Goal: Information Seeking & Learning: Check status

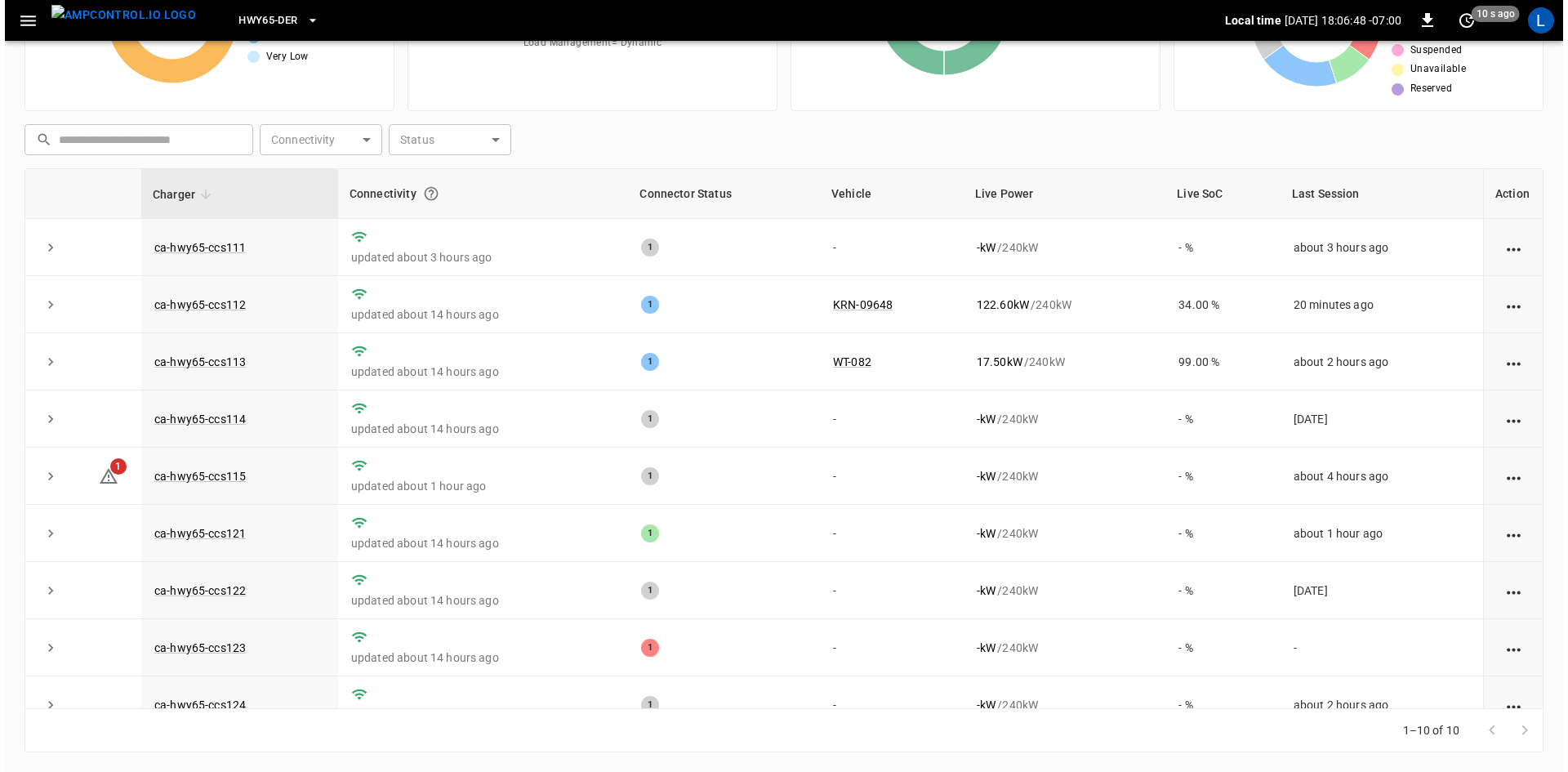
scroll to position [91, 0]
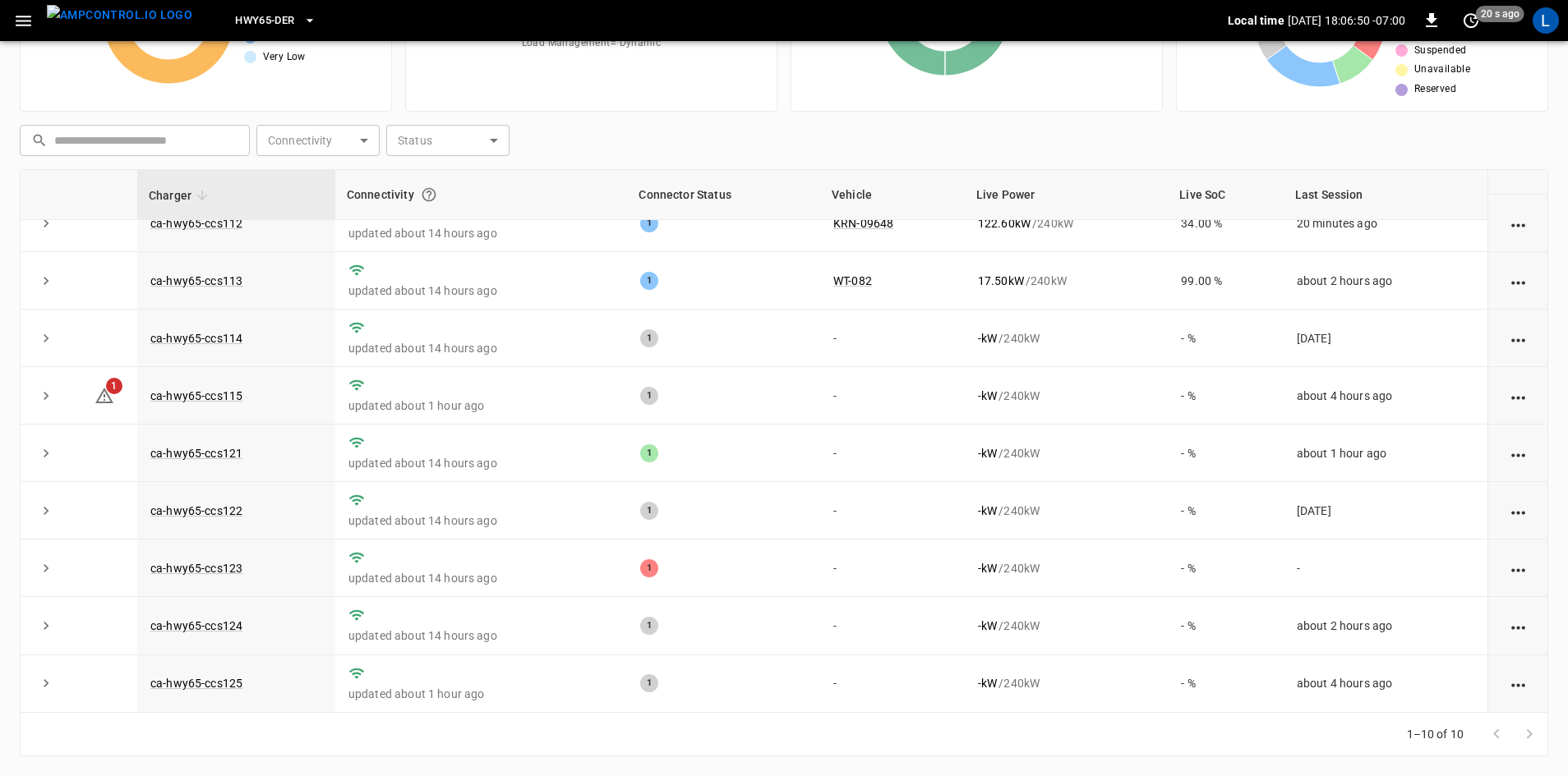
click at [28, 20] on icon "button" at bounding box center [23, 20] width 15 height 10
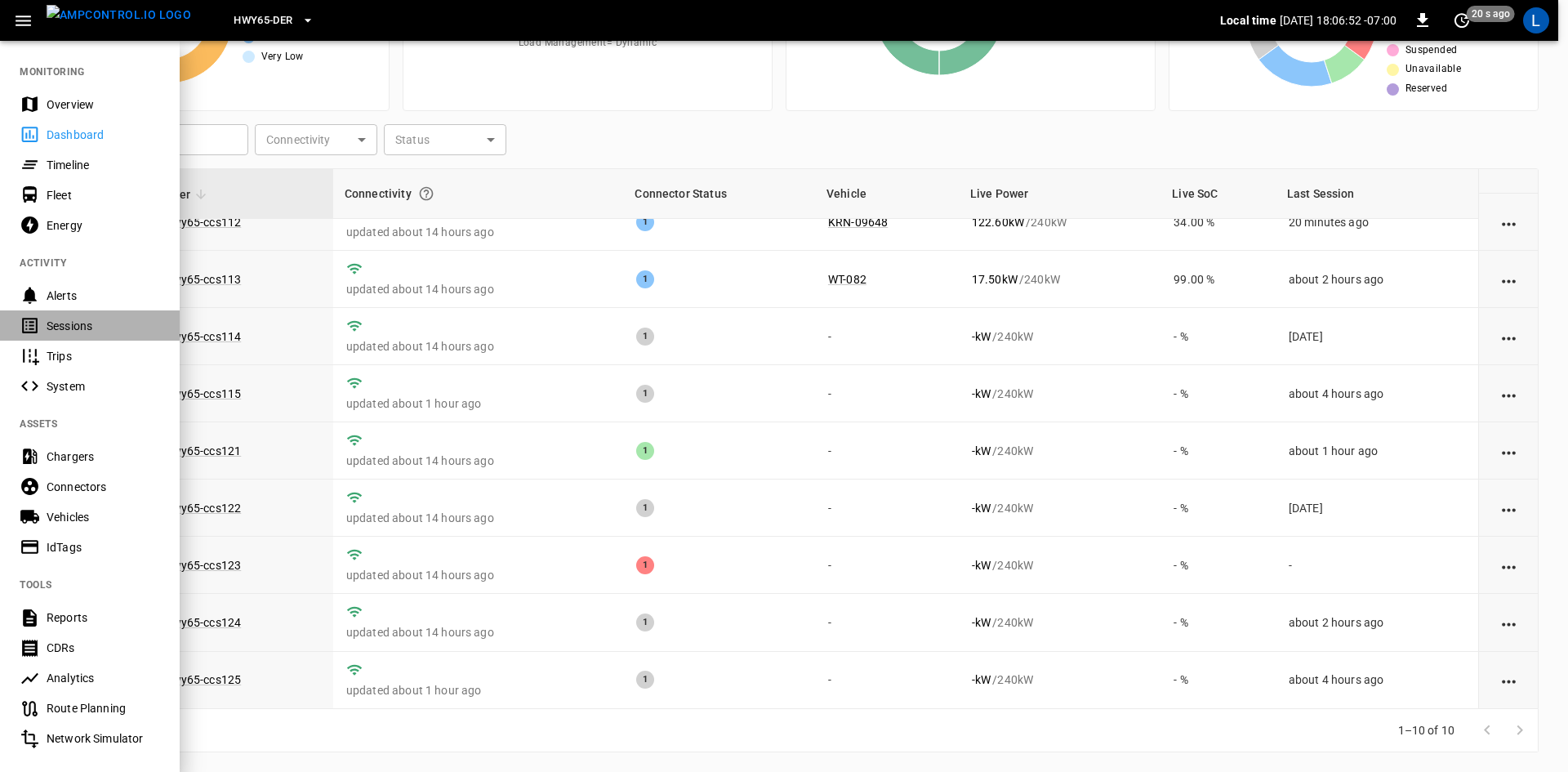
click at [75, 331] on div "Sessions" at bounding box center [103, 326] width 113 height 16
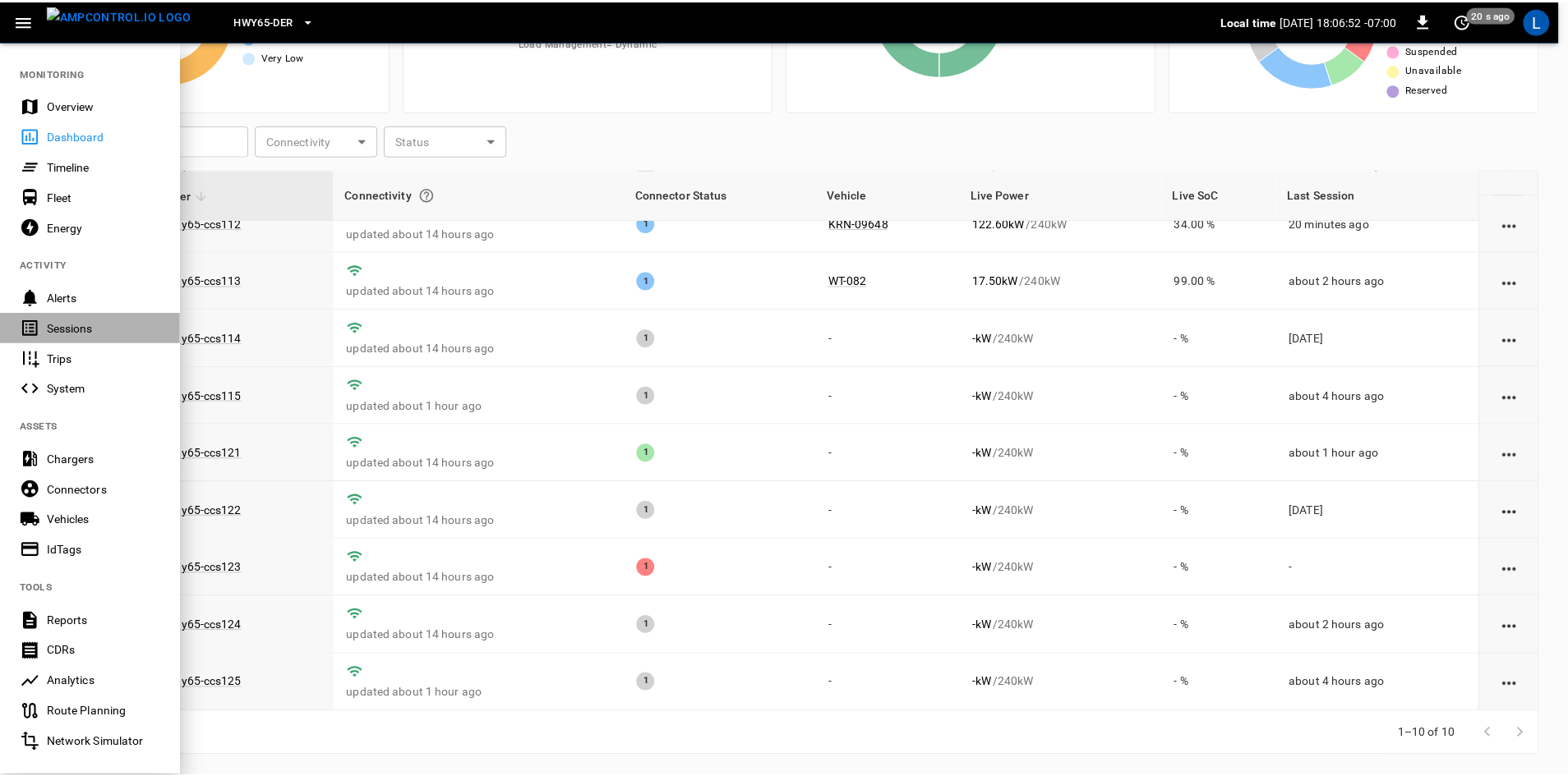
scroll to position [15, 0]
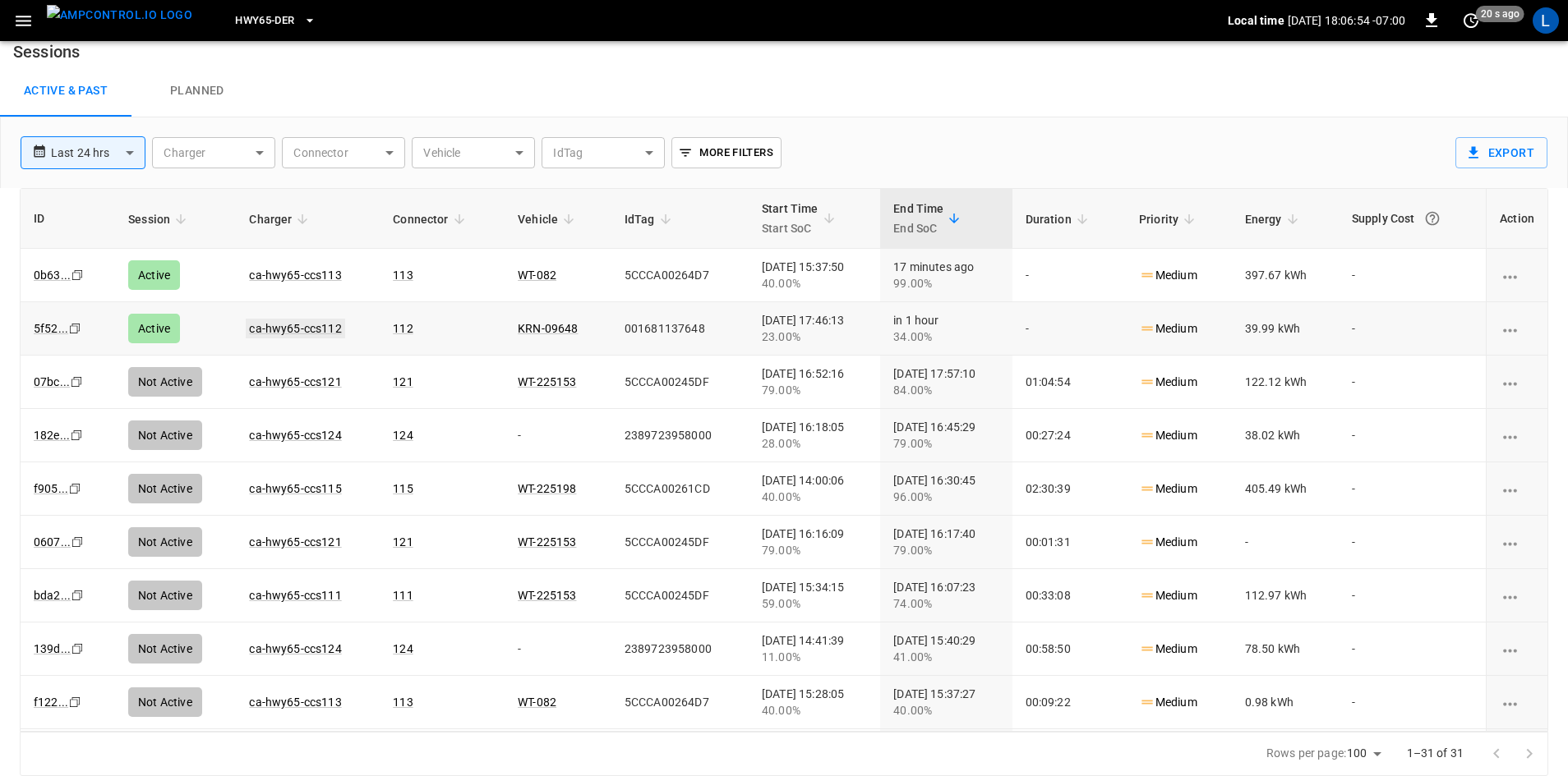
click at [291, 328] on link "ca-hwy65-ccs112" at bounding box center [295, 328] width 99 height 20
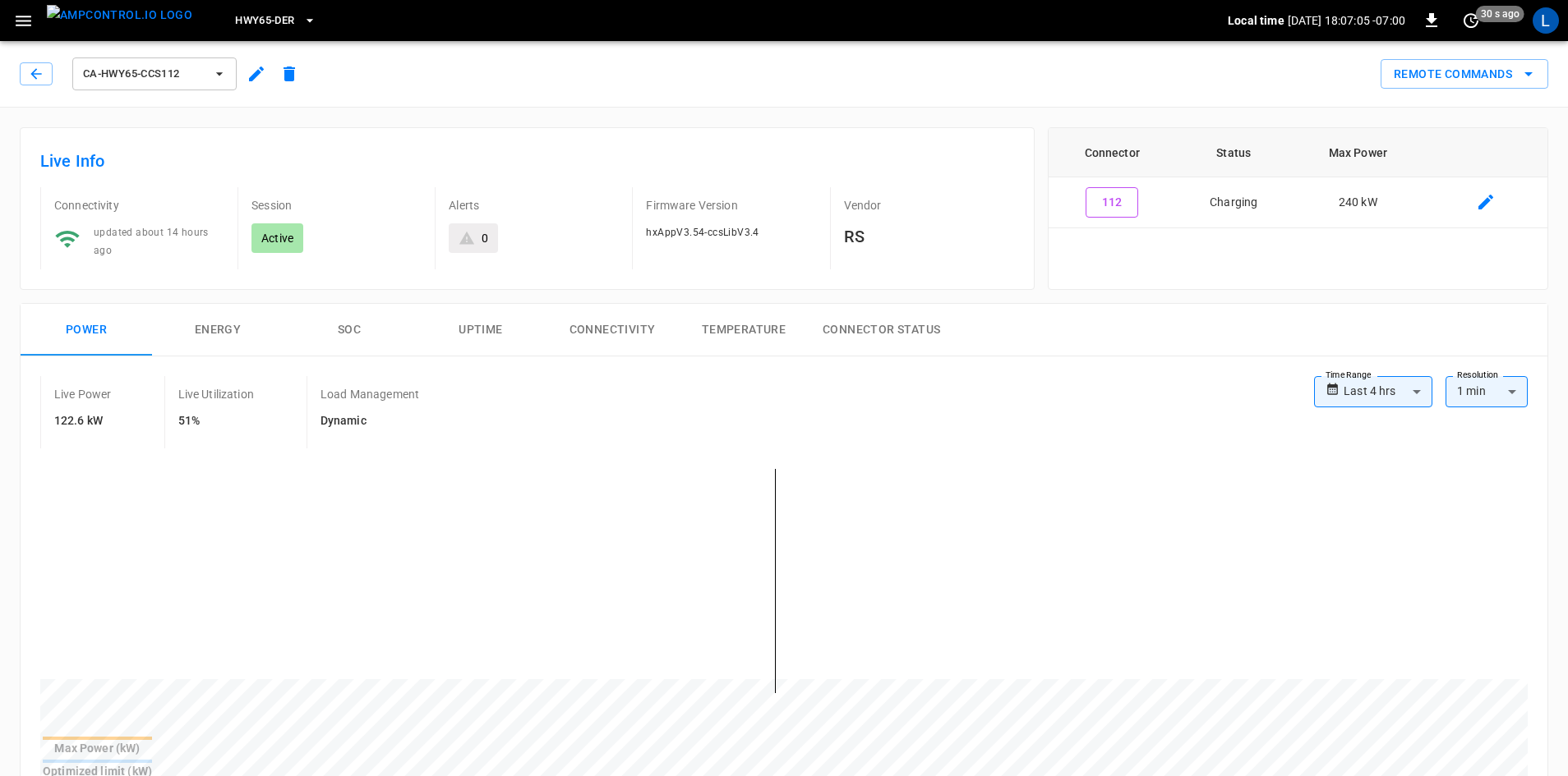
click at [216, 76] on icon "button" at bounding box center [218, 73] width 16 height 16
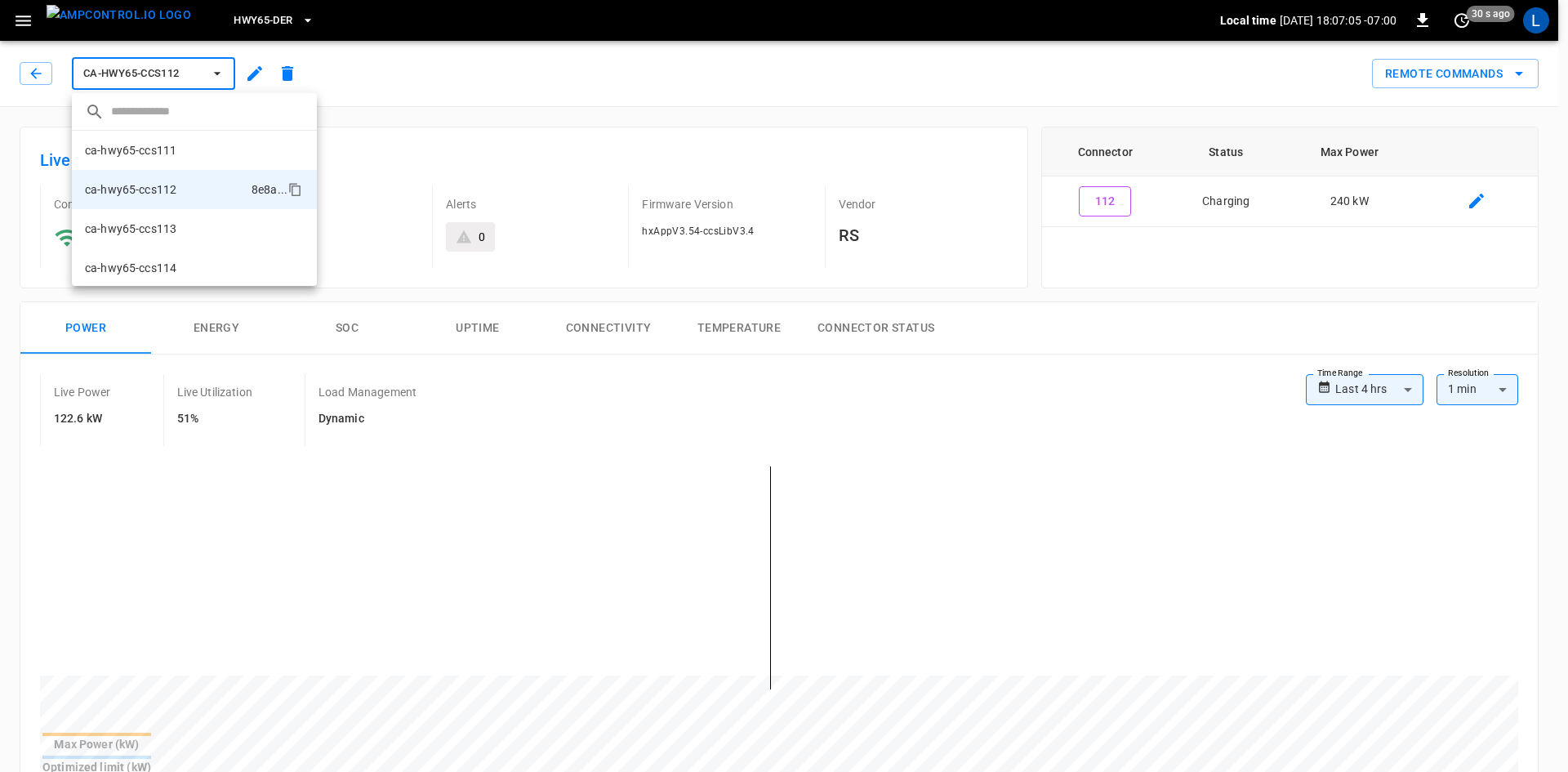
scroll to position [27, 0]
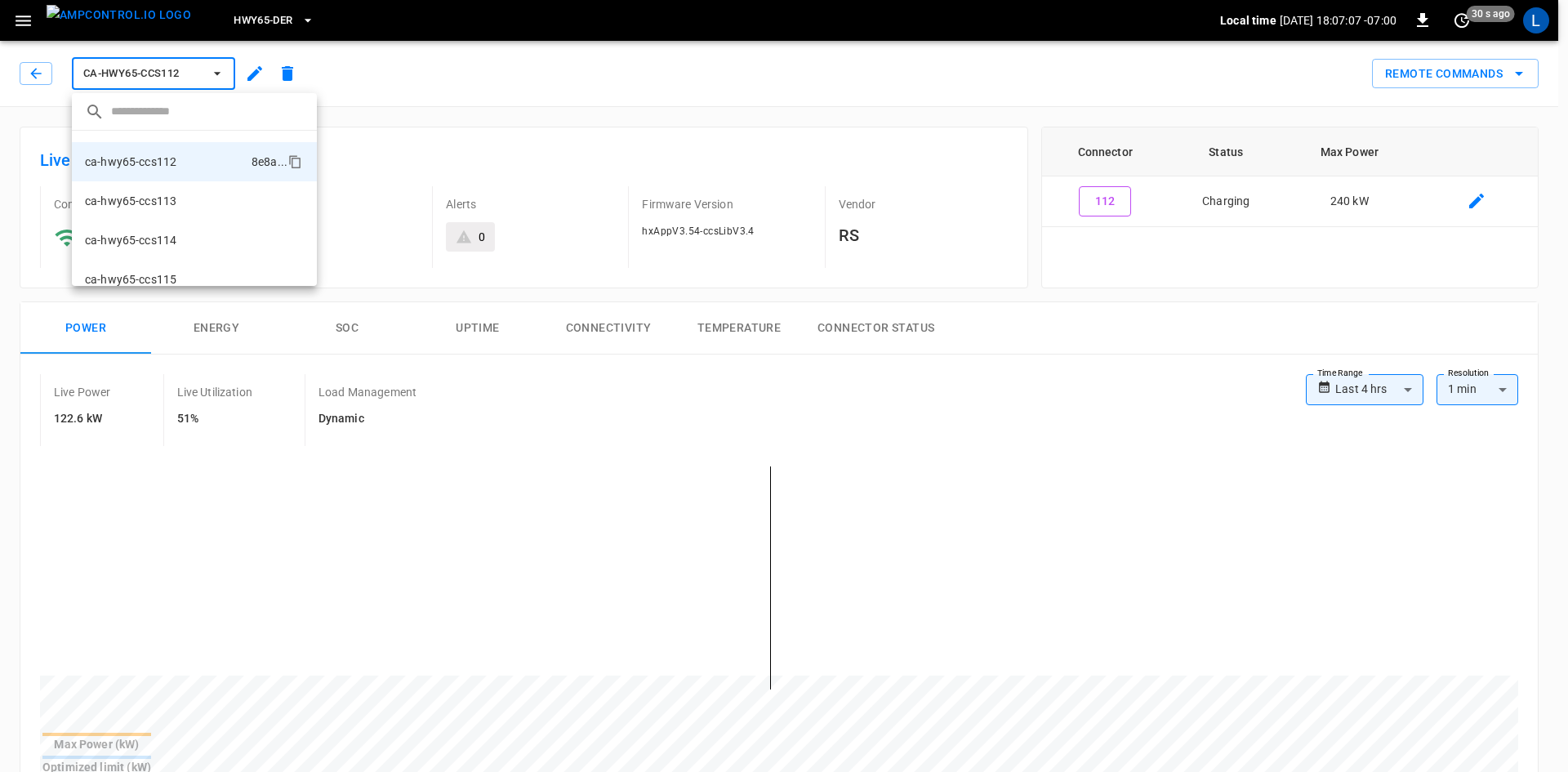
click at [359, 73] on div at bounding box center [784, 386] width 1568 height 772
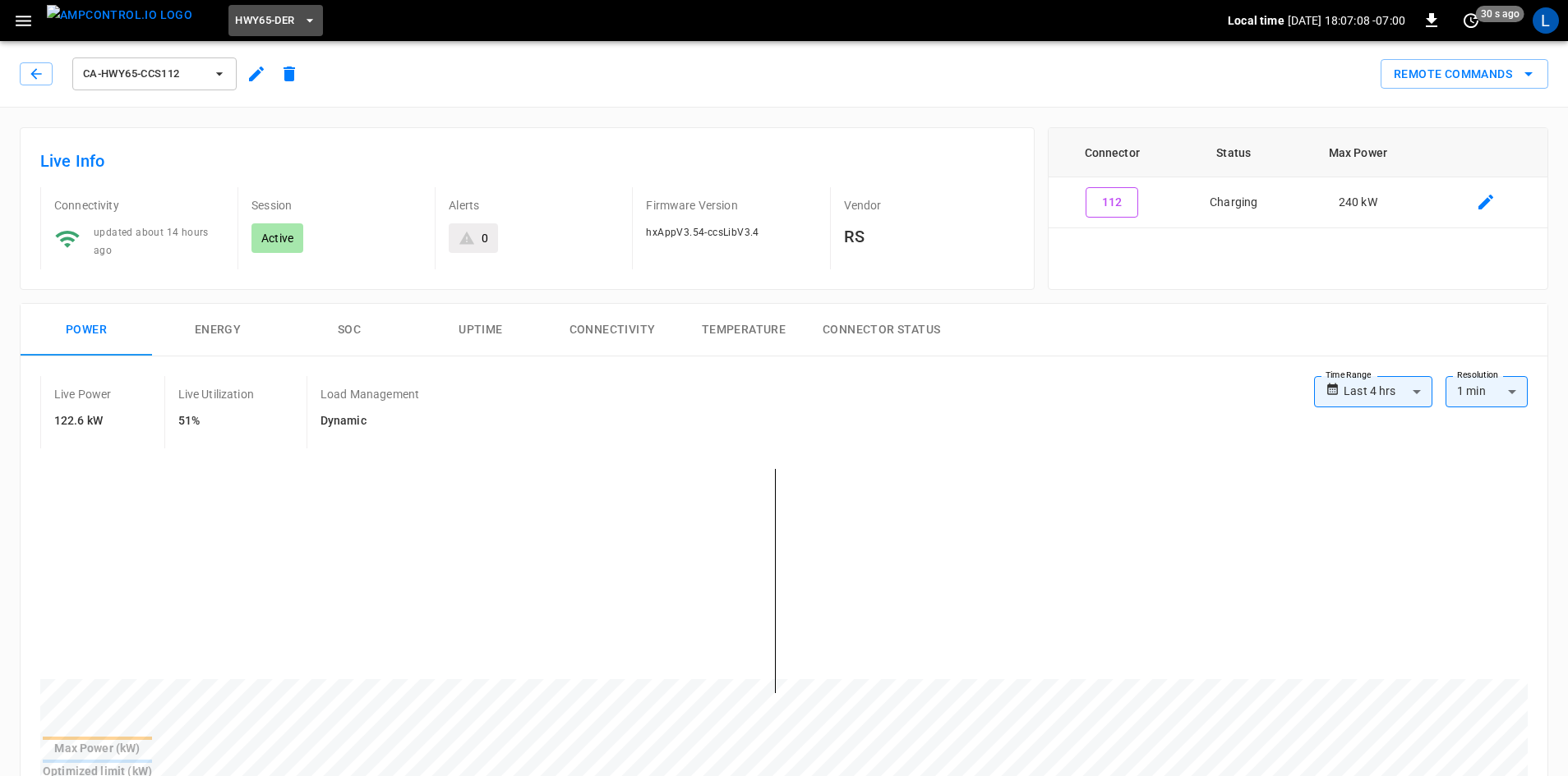
click at [302, 16] on icon "button" at bounding box center [309, 20] width 16 height 16
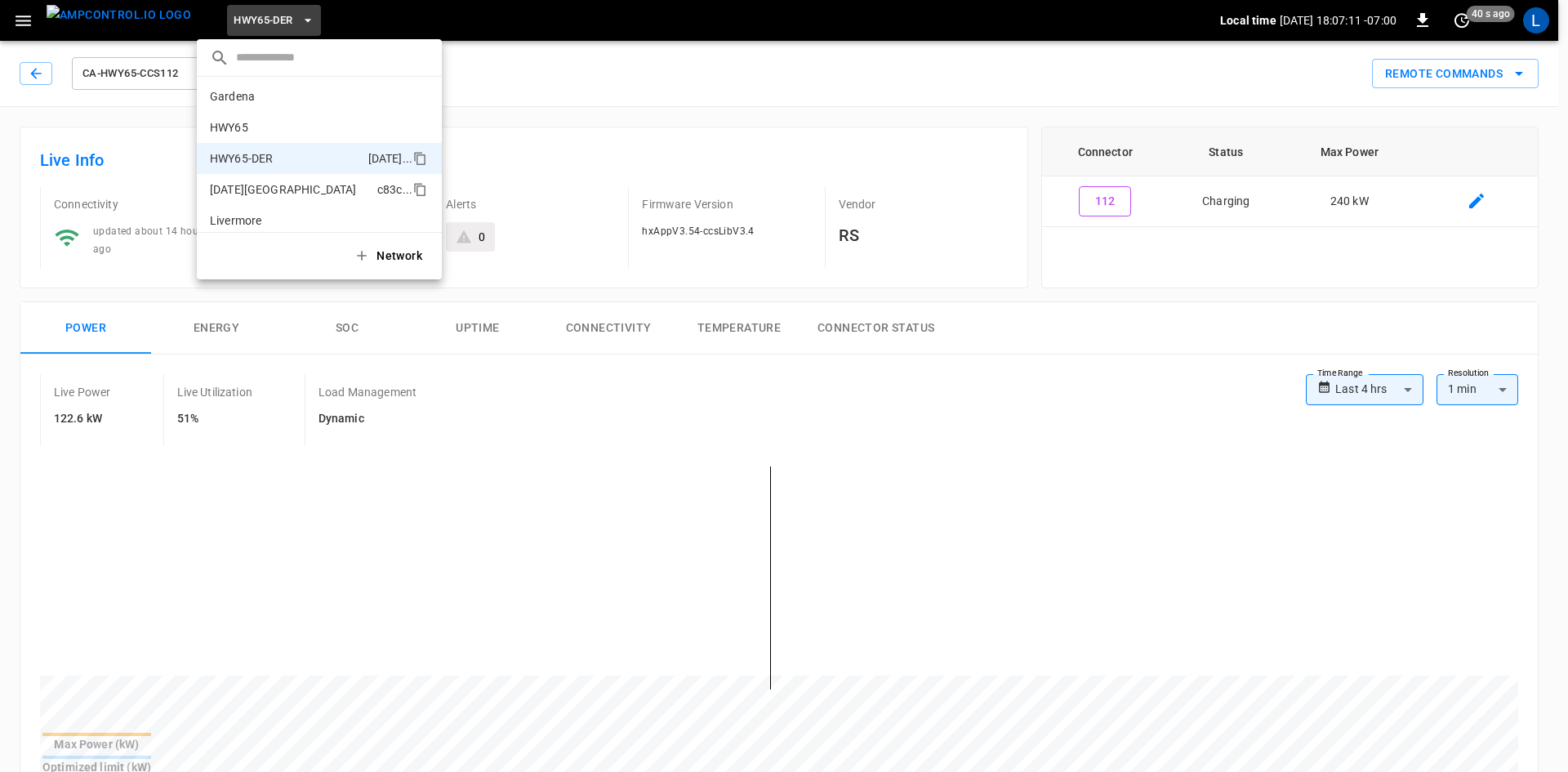
scroll to position [0, 0]
click at [261, 161] on p "HWY65-DER" at bounding box center [285, 160] width 152 height 16
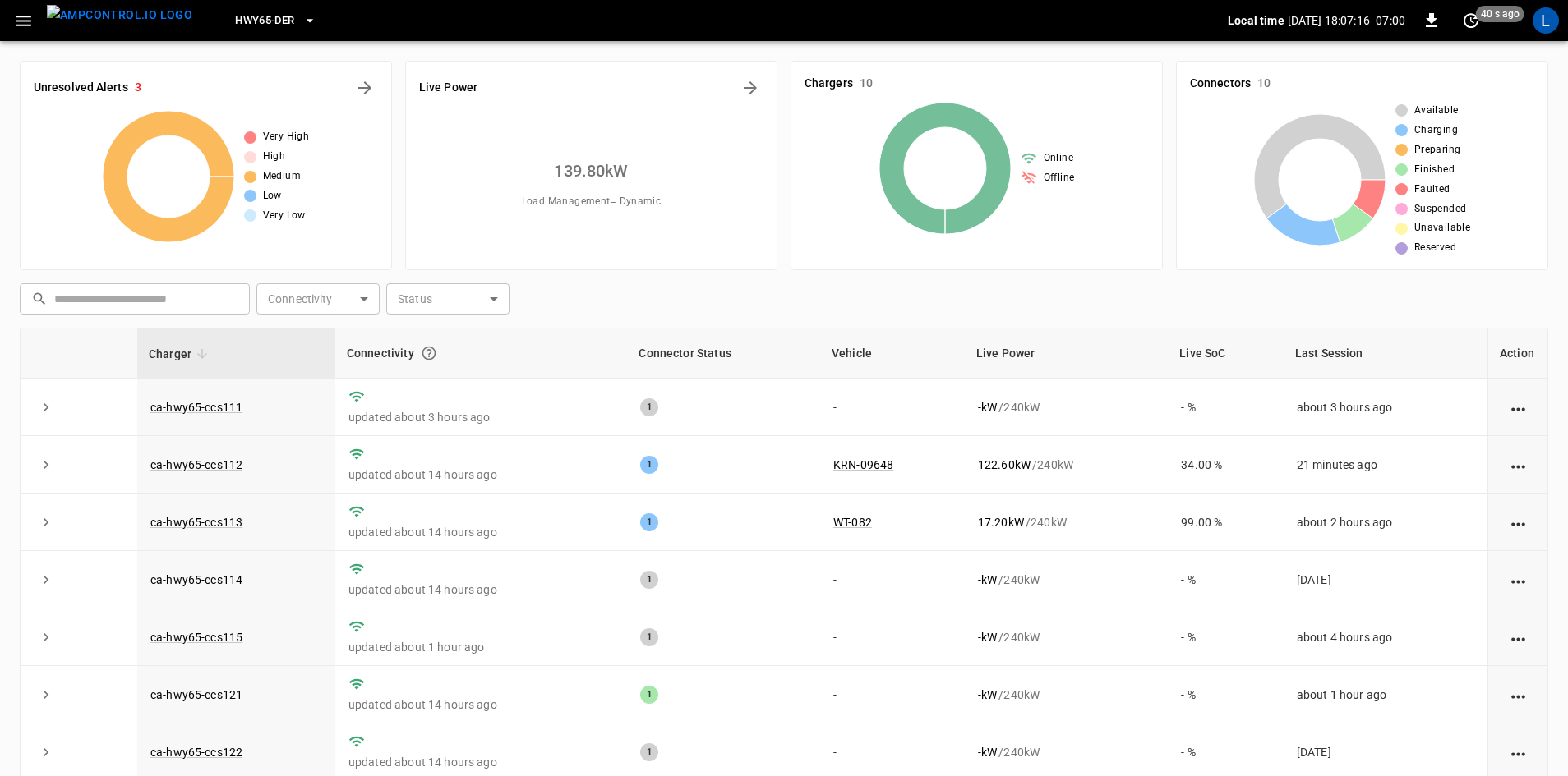
click at [28, 15] on icon "button" at bounding box center [23, 20] width 15 height 10
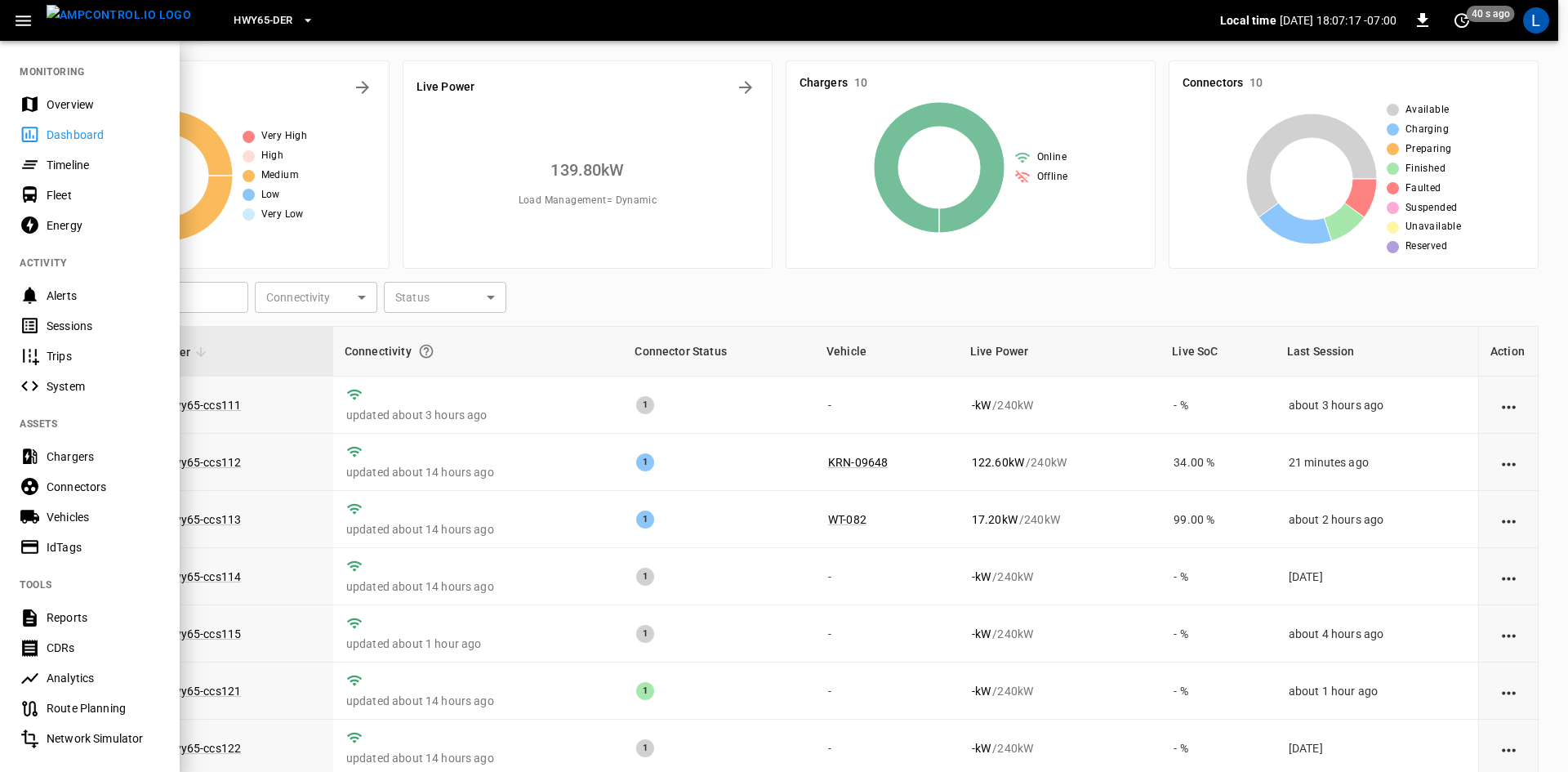
click at [68, 320] on div "Sessions" at bounding box center [103, 326] width 113 height 16
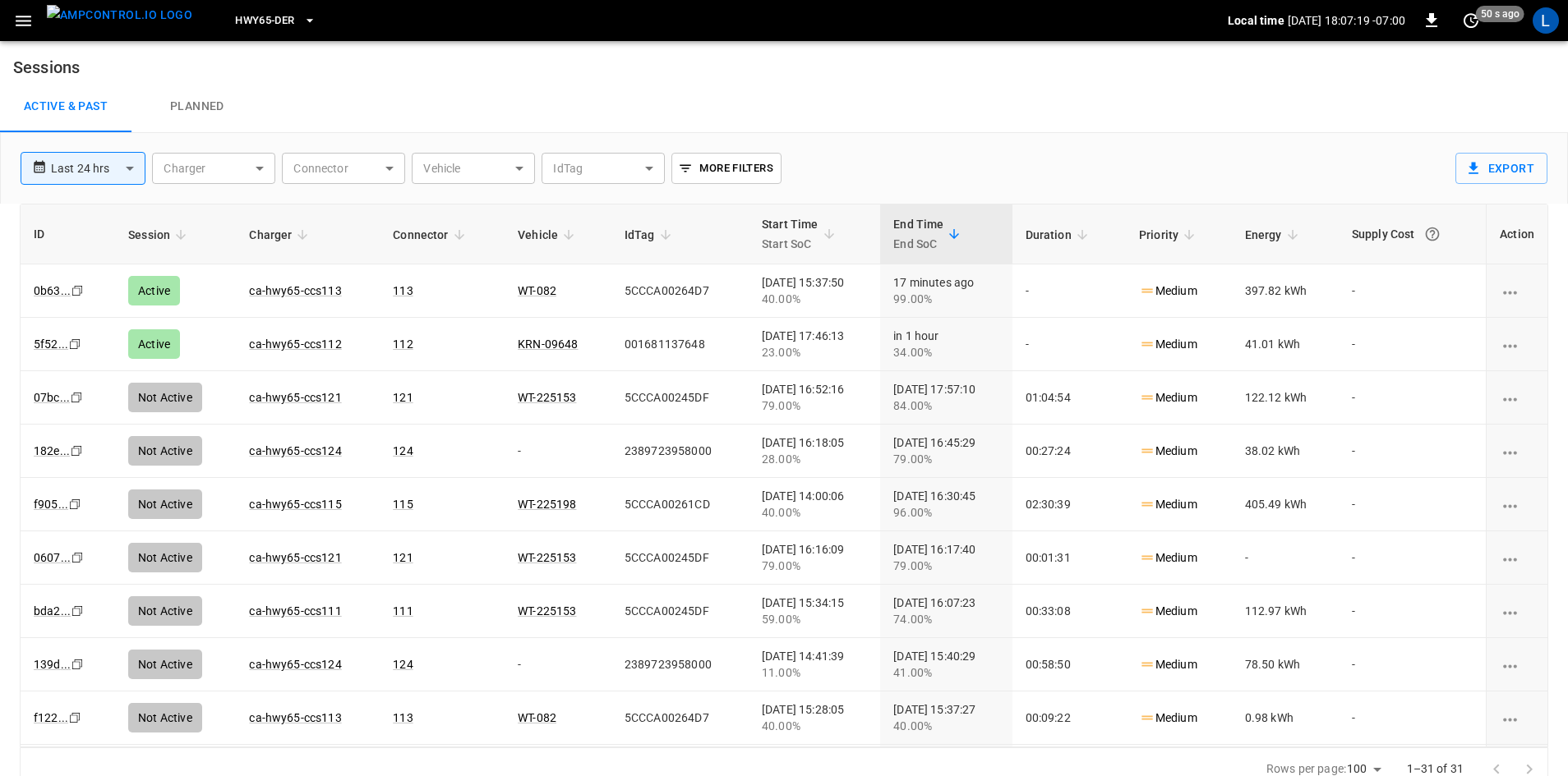
click at [252, 25] on span "HWY65-DER" at bounding box center [265, 21] width 59 height 19
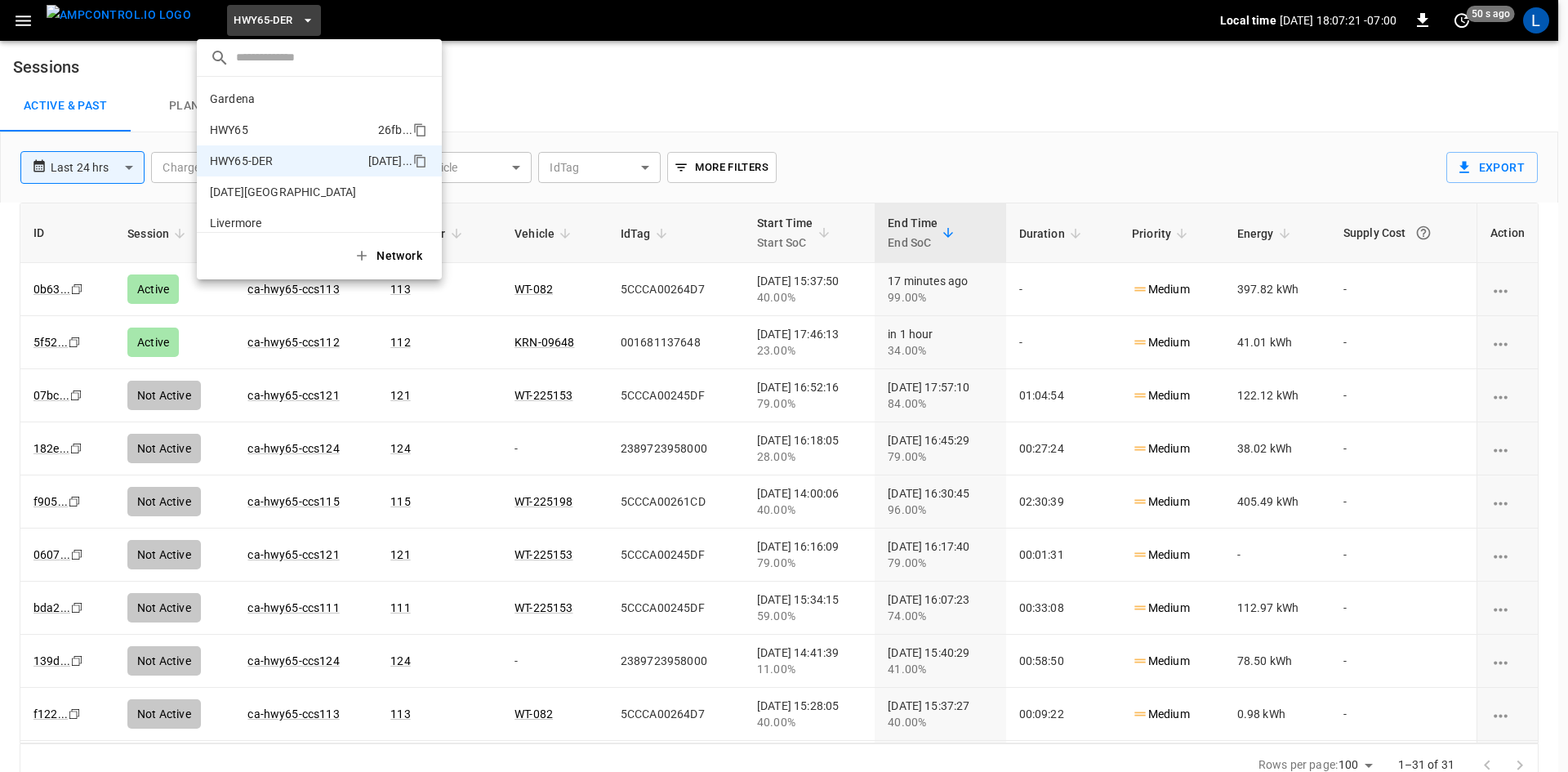
click at [237, 125] on p "HWY65" at bounding box center [290, 129] width 161 height 16
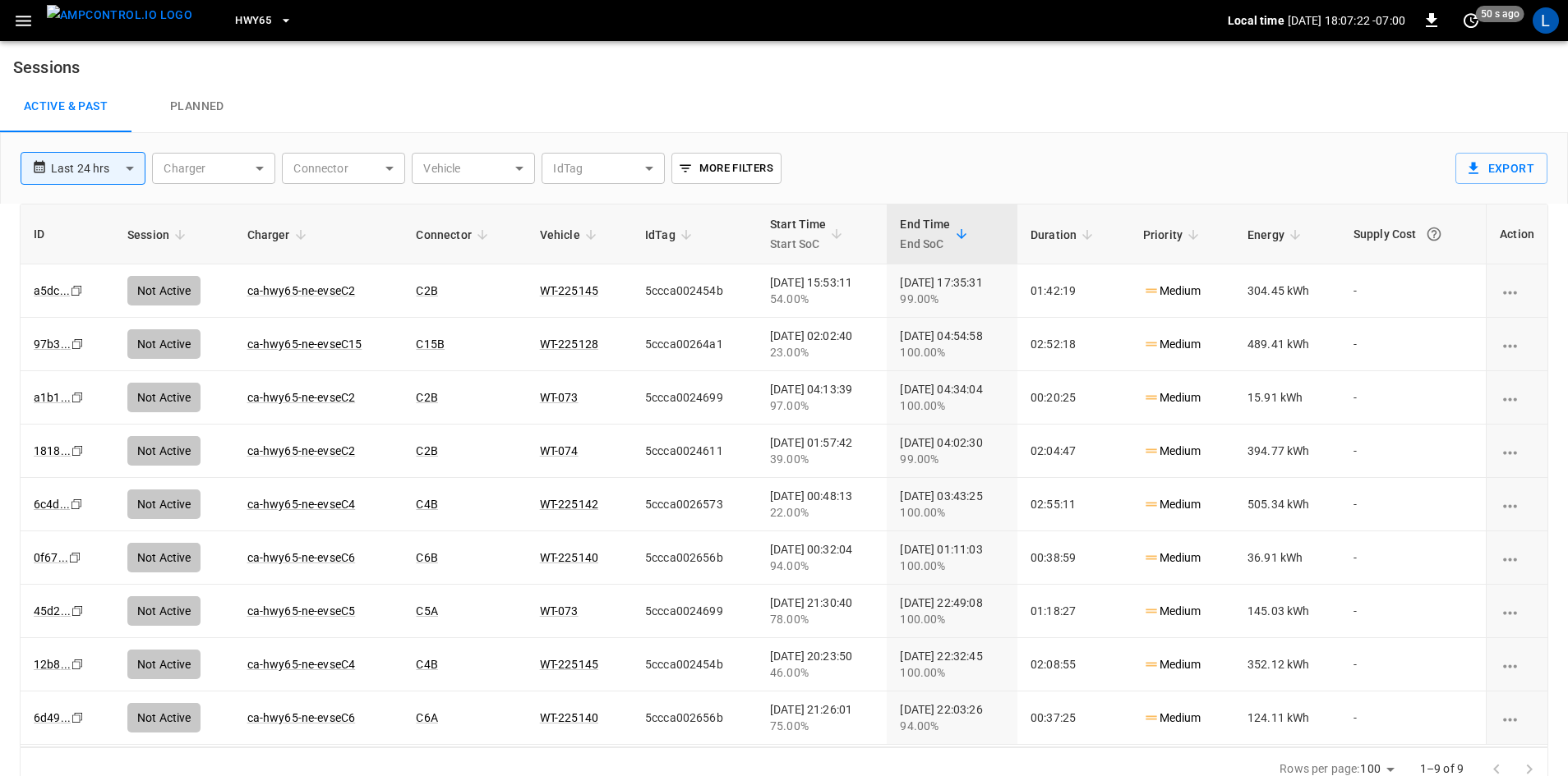
click at [241, 23] on span "HWY65" at bounding box center [253, 21] width 36 height 19
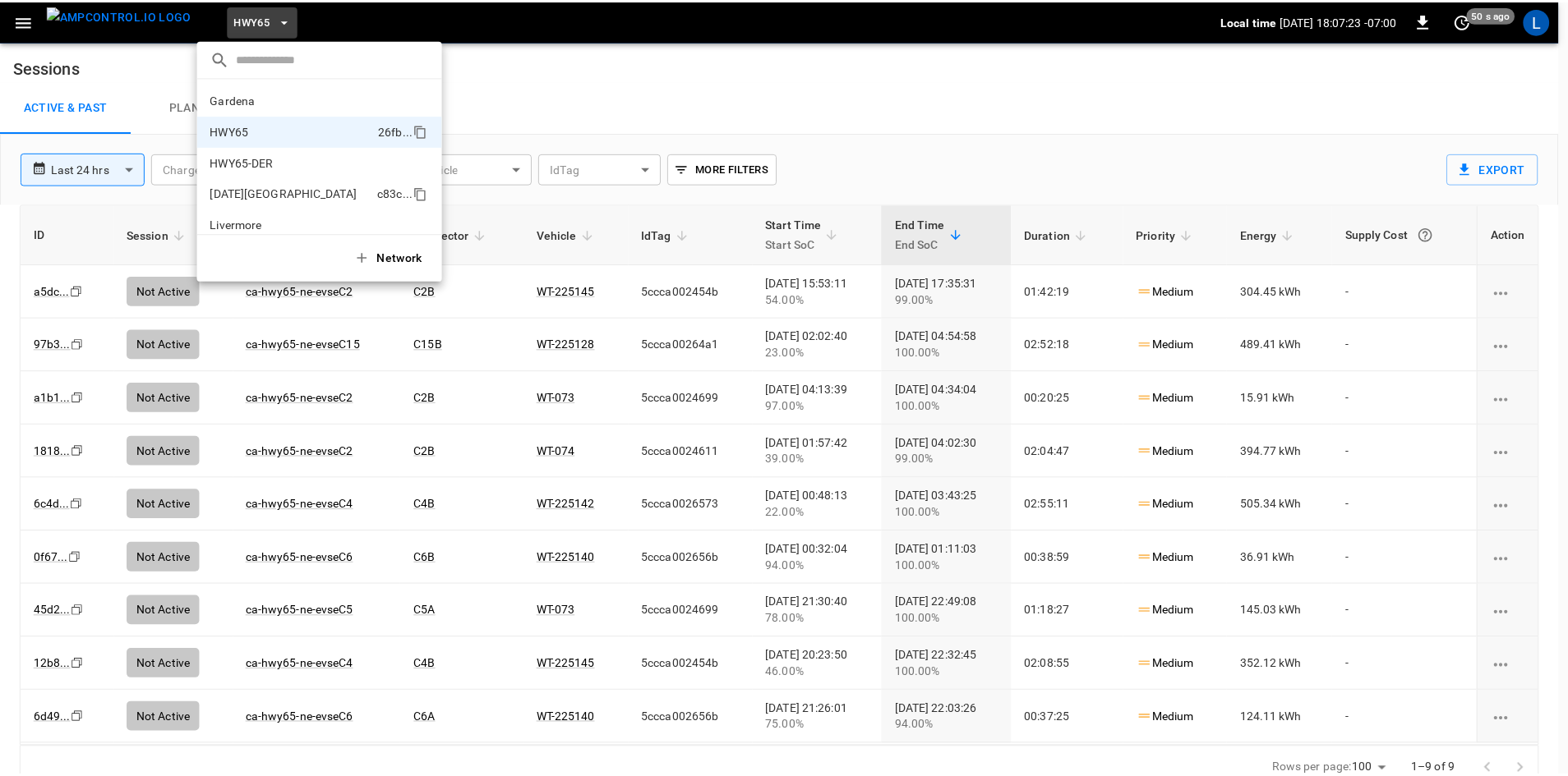
scroll to position [27, 0]
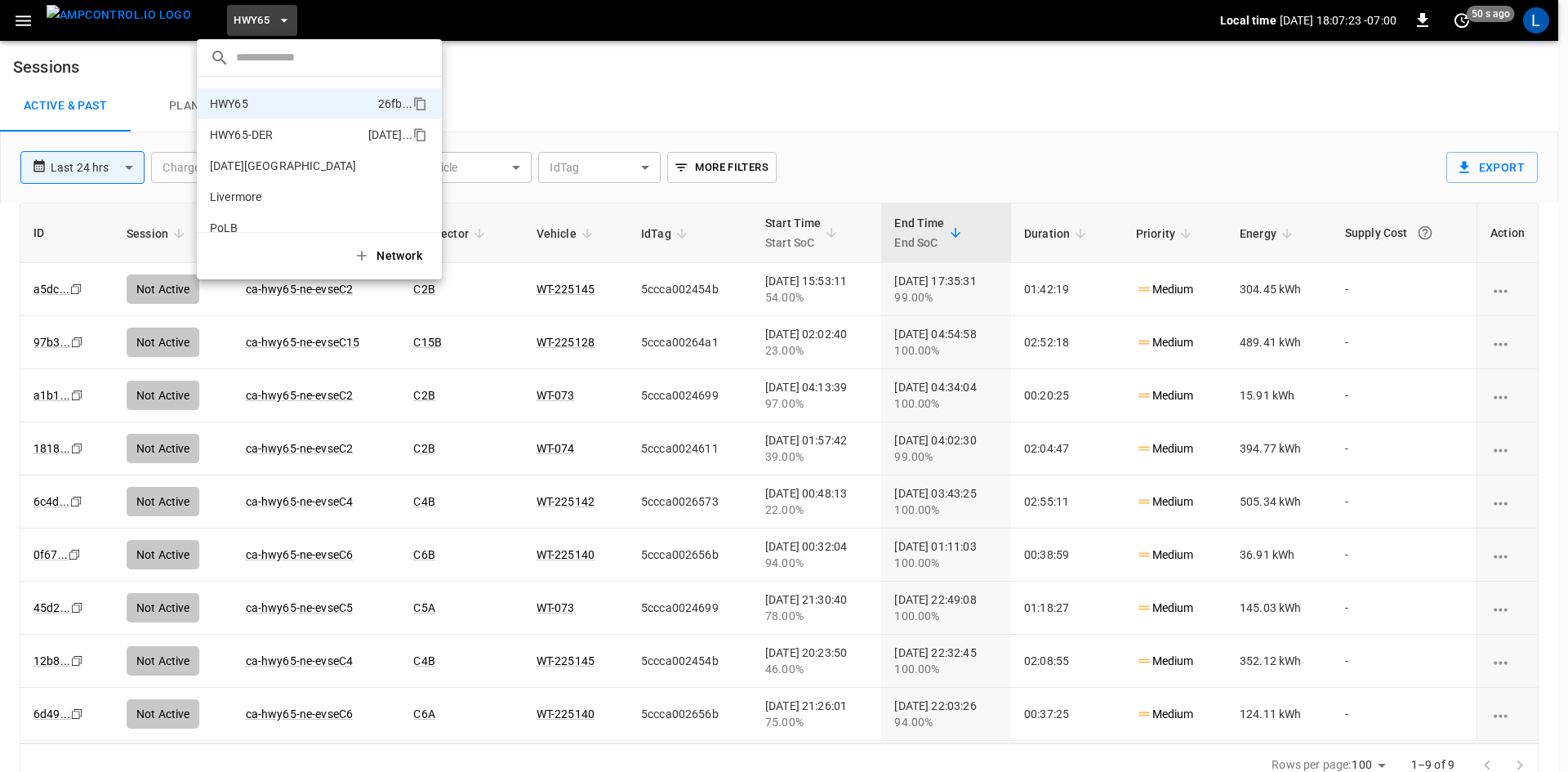
click at [235, 141] on p "HWY65-DER" at bounding box center [285, 134] width 152 height 16
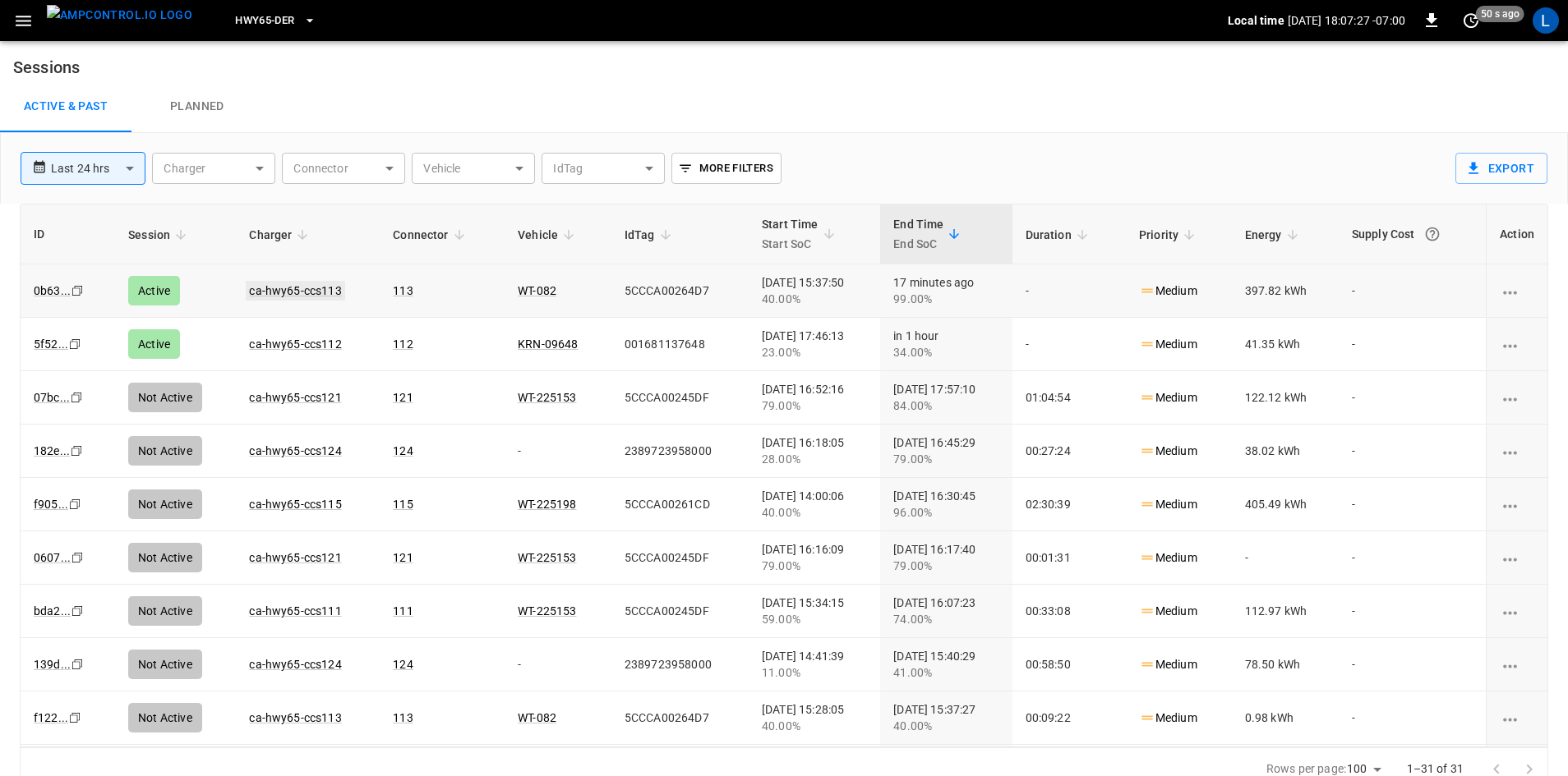
click at [256, 285] on link "ca-hwy65-ccs113" at bounding box center [295, 290] width 99 height 20
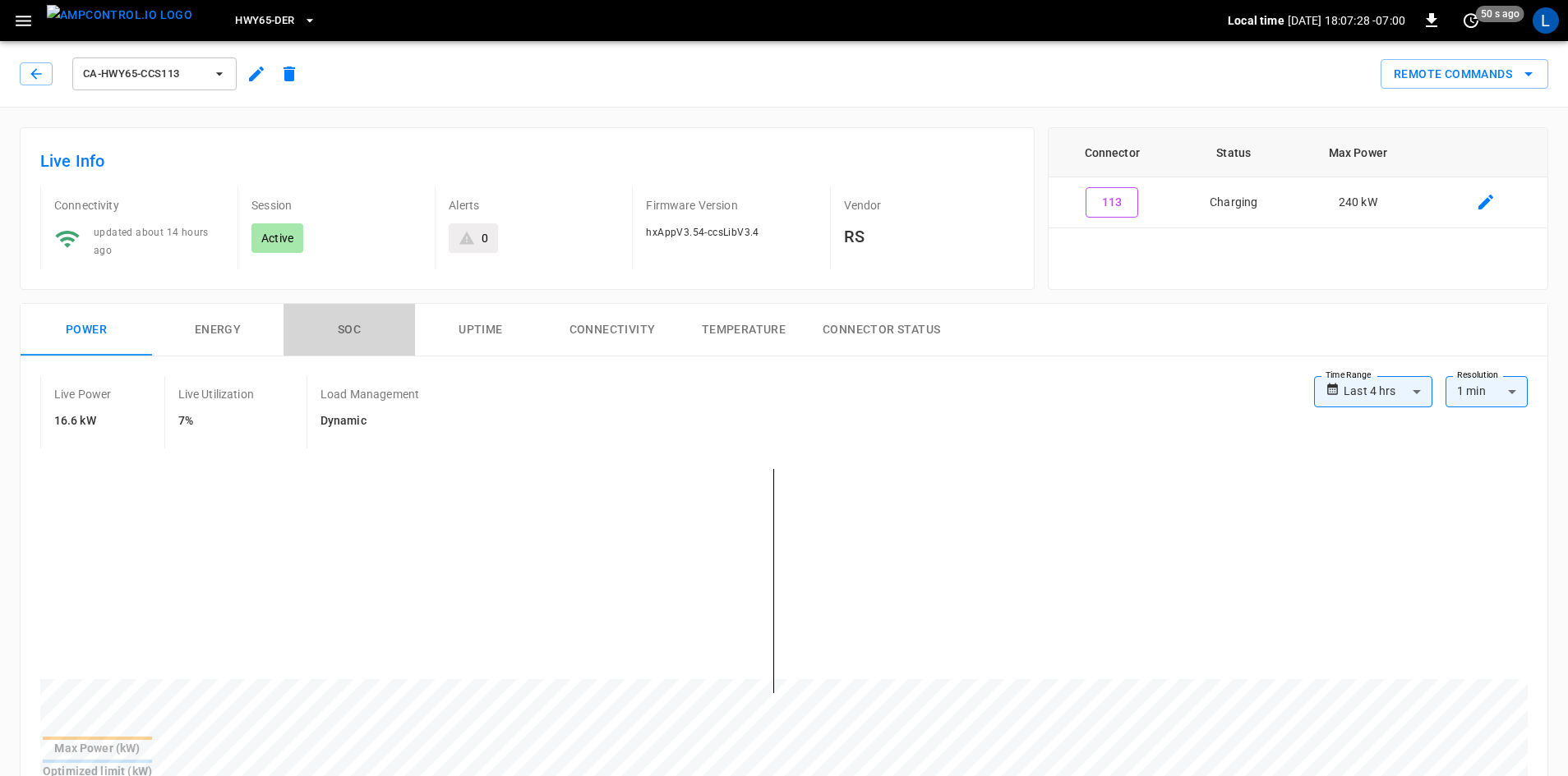
click at [350, 332] on button "SOC" at bounding box center [349, 329] width 132 height 52
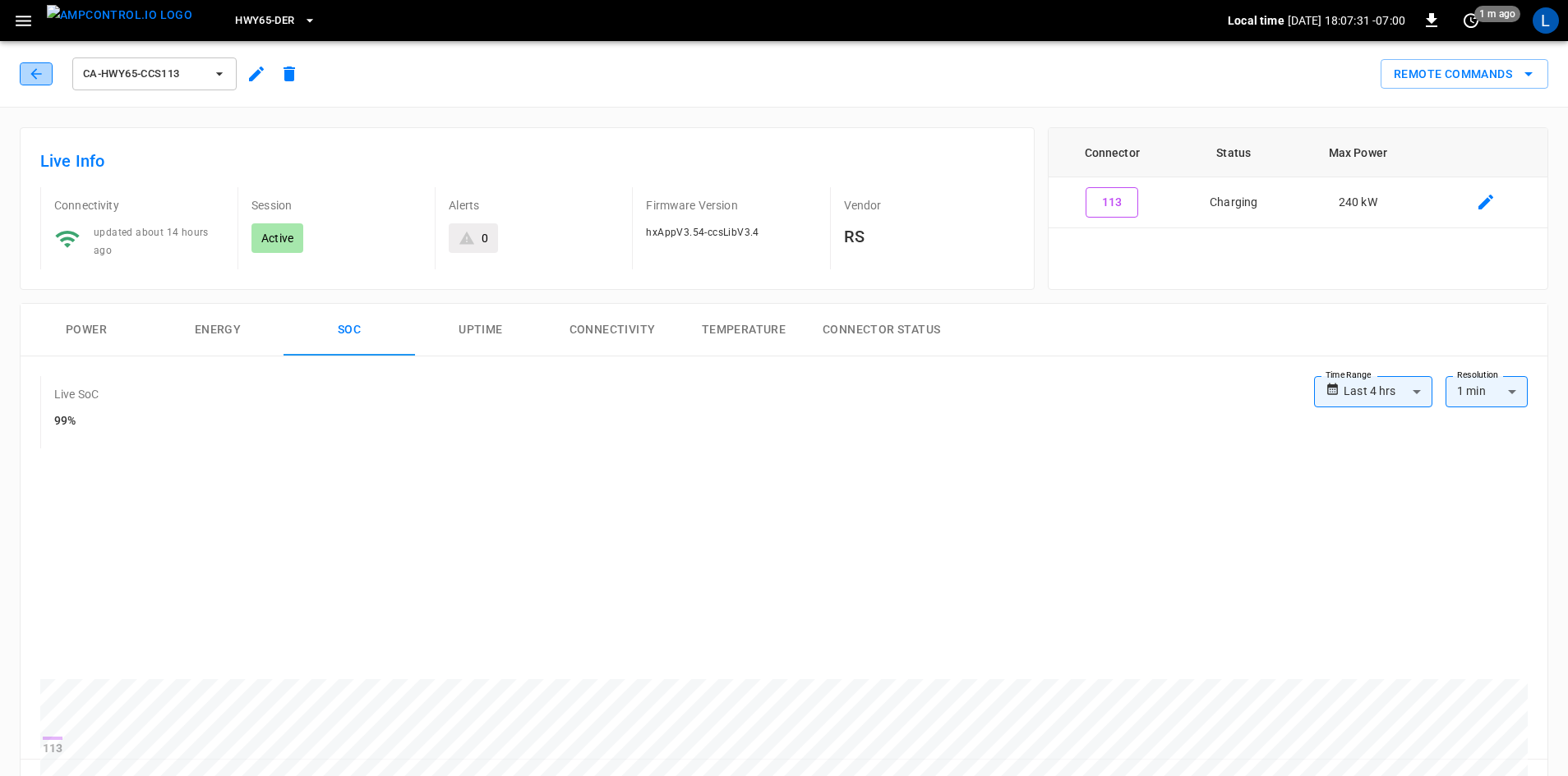
click at [34, 70] on icon "button" at bounding box center [35, 73] width 10 height 10
